Goal: Information Seeking & Learning: Learn about a topic

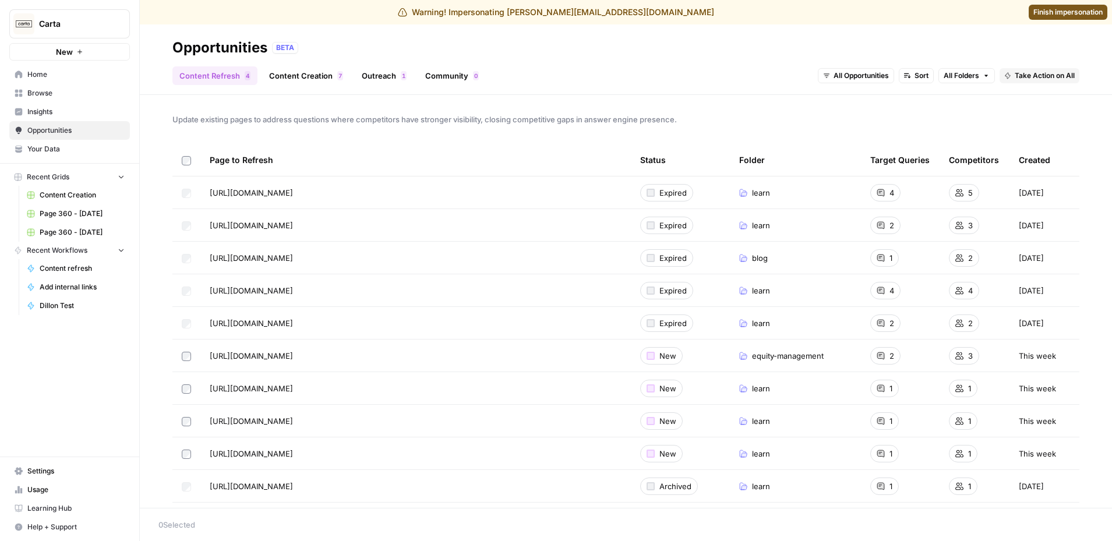
drag, startPoint x: 824, startPoint y: 356, endPoint x: 744, endPoint y: 358, distance: 79.8
click at [744, 358] on div "equity-management" at bounding box center [795, 356] width 112 height 12
drag, startPoint x: 745, startPoint y: 389, endPoint x: 765, endPoint y: 398, distance: 22.4
click at [765, 398] on td "learn" at bounding box center [795, 388] width 131 height 32
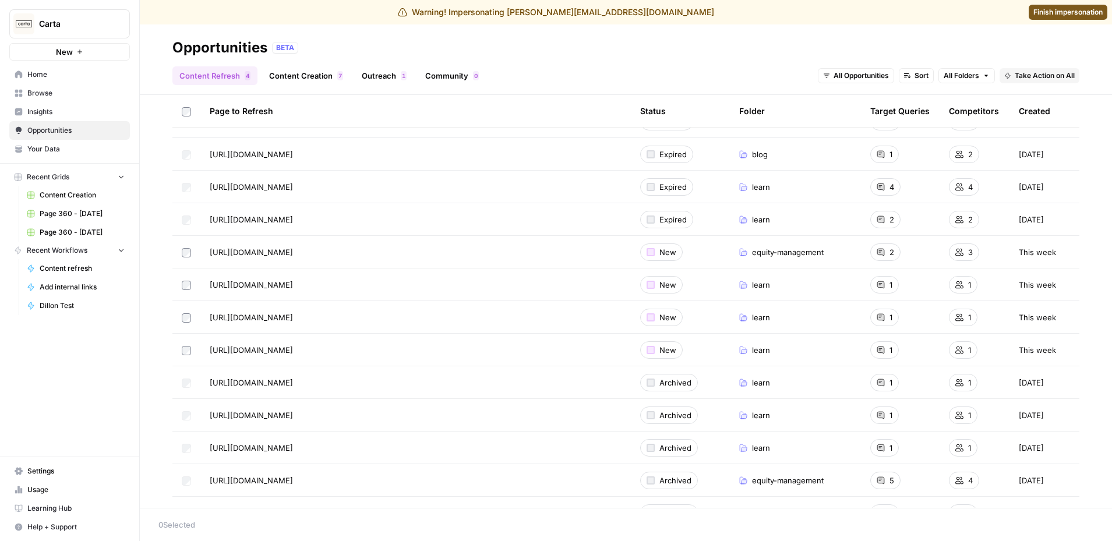
scroll to position [117, 0]
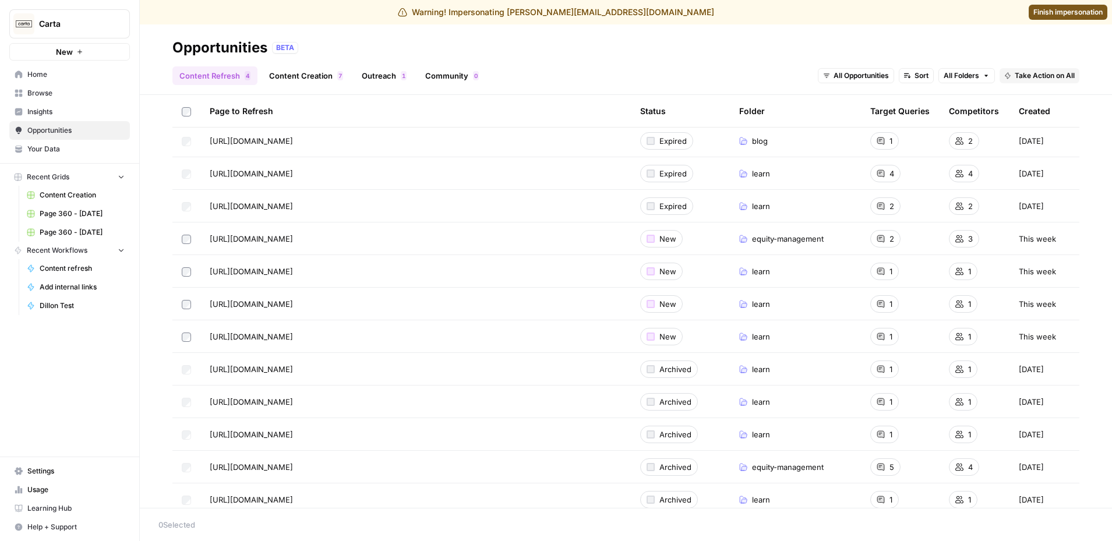
drag, startPoint x: 741, startPoint y: 423, endPoint x: 758, endPoint y: 361, distance: 63.9
click at [752, 335] on span "learn" at bounding box center [761, 337] width 18 height 12
click at [752, 302] on span "learn" at bounding box center [761, 304] width 18 height 12
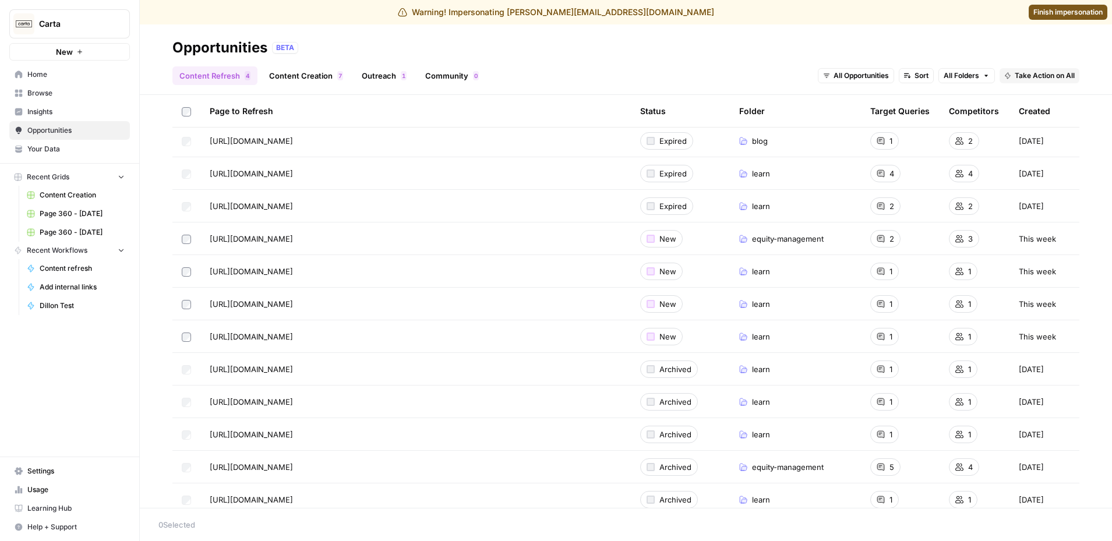
click at [752, 302] on span "learn" at bounding box center [761, 304] width 18 height 12
click at [752, 269] on span "learn" at bounding box center [761, 272] width 18 height 12
click at [752, 239] on span "equity-management" at bounding box center [788, 239] width 72 height 12
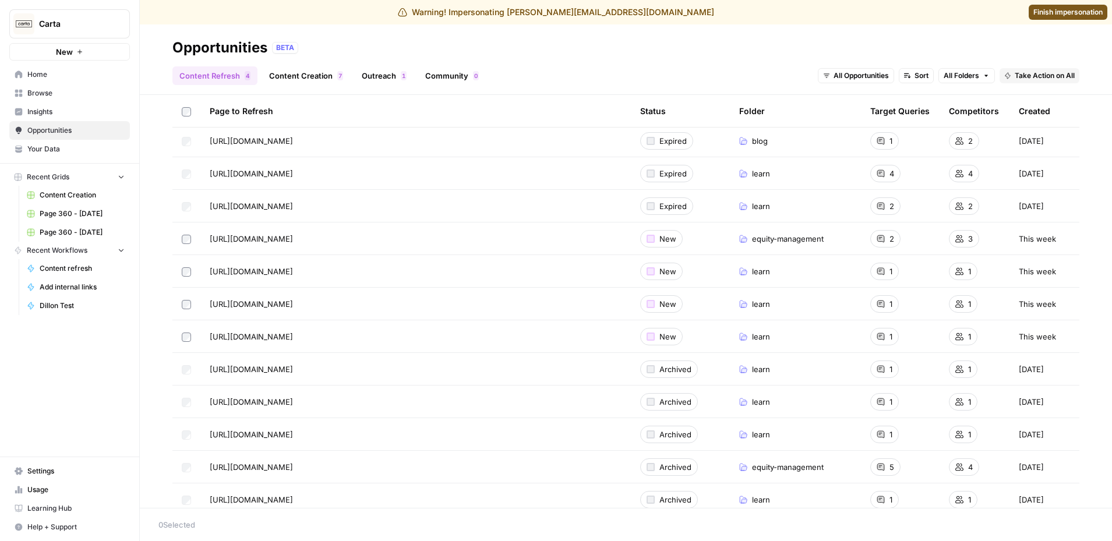
click at [779, 236] on span "equity-management" at bounding box center [788, 239] width 72 height 12
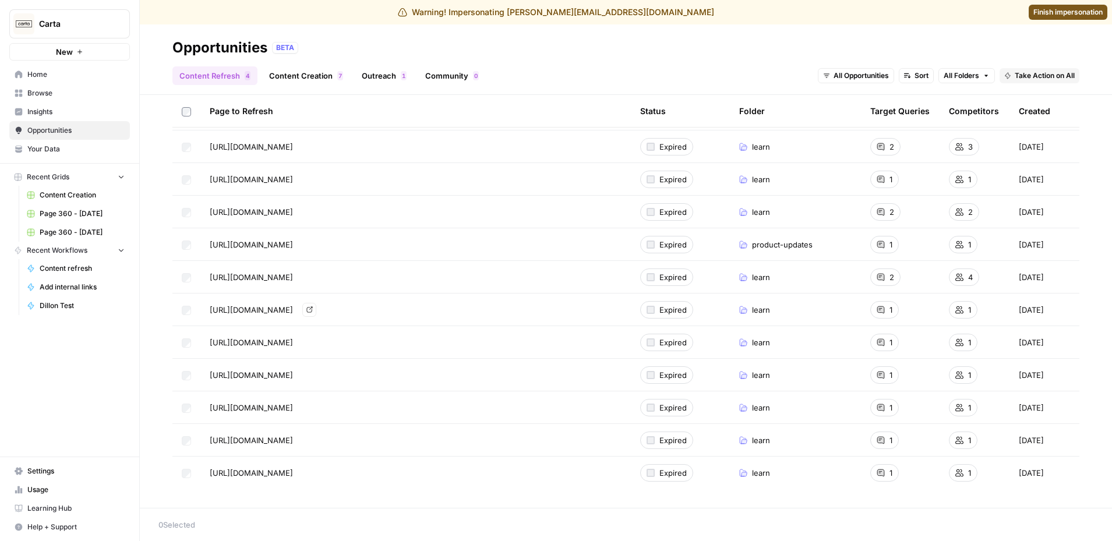
scroll to position [324, 0]
